Goal: Navigation & Orientation: Find specific page/section

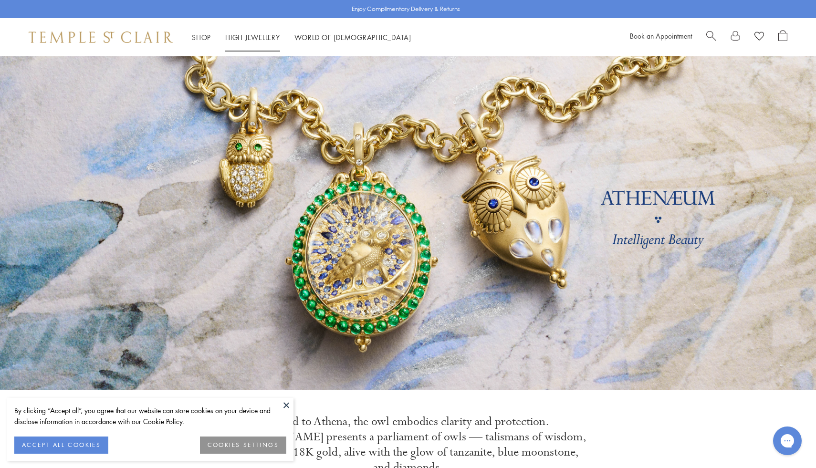
click at [269, 35] on link "High Jewellery High Jewellery" at bounding box center [252, 37] width 55 height 10
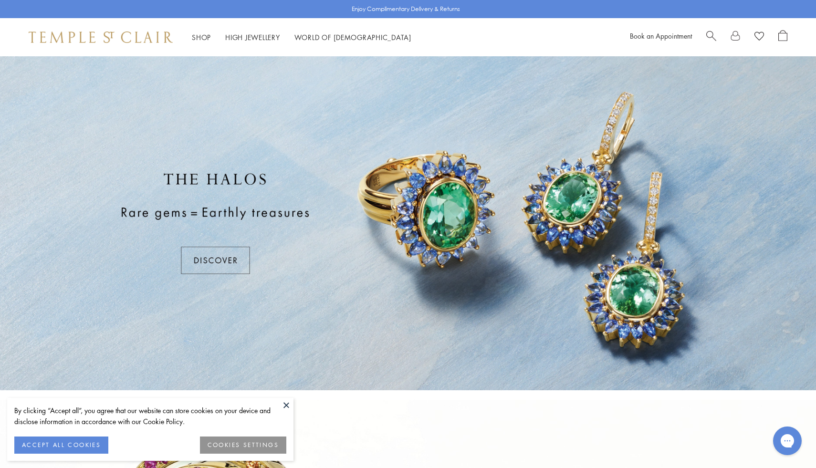
scroll to position [423, 0]
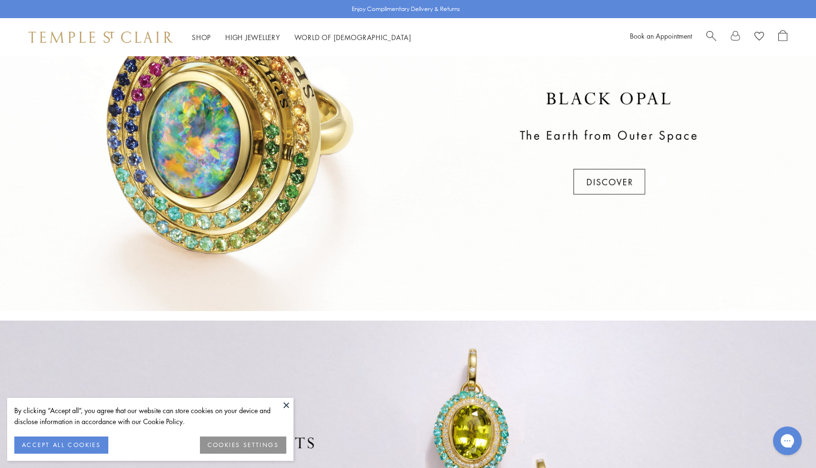
click at [302, 257] on div at bounding box center [408, 144] width 816 height 334
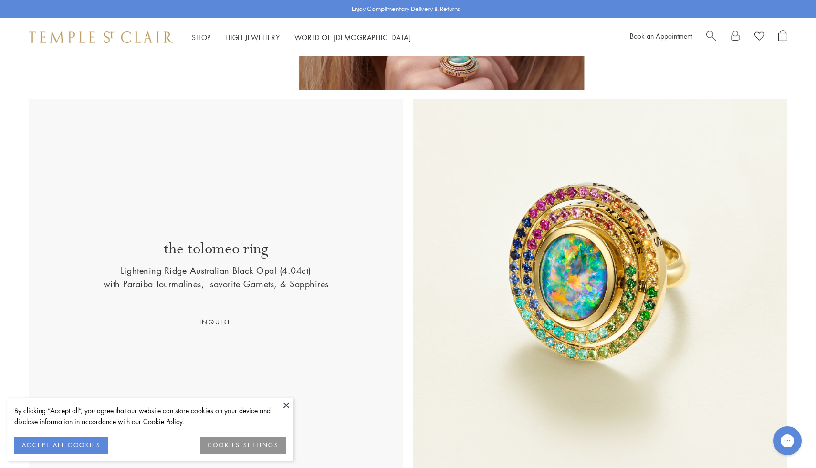
scroll to position [311, 0]
